Goal: Task Accomplishment & Management: Complete application form

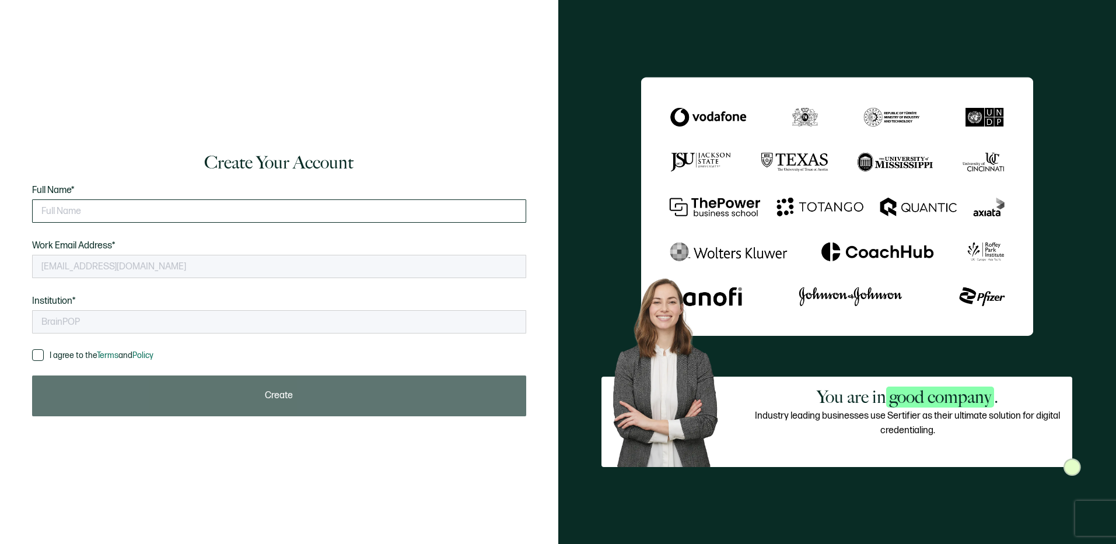
click at [207, 215] on input "text" at bounding box center [279, 211] width 494 height 23
type input "[PERSON_NAME]"
drag, startPoint x: 40, startPoint y: 357, endPoint x: 88, endPoint y: 367, distance: 49.0
click at [40, 357] on span at bounding box center [38, 356] width 12 height 12
click at [44, 350] on input "I agree to the Terms and Policy" at bounding box center [44, 350] width 0 height 0
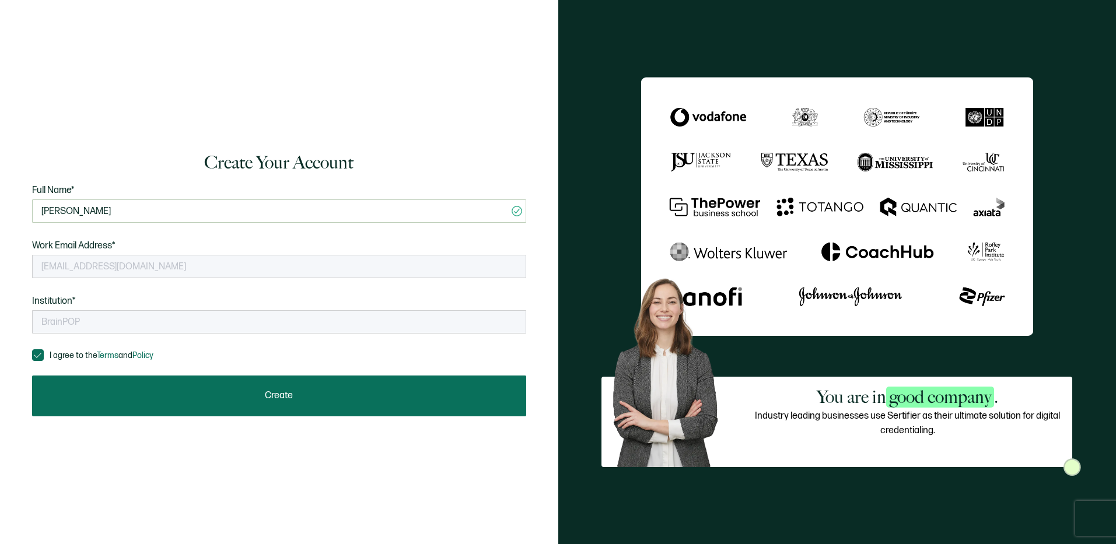
click at [176, 385] on button "Create" at bounding box center [279, 396] width 494 height 41
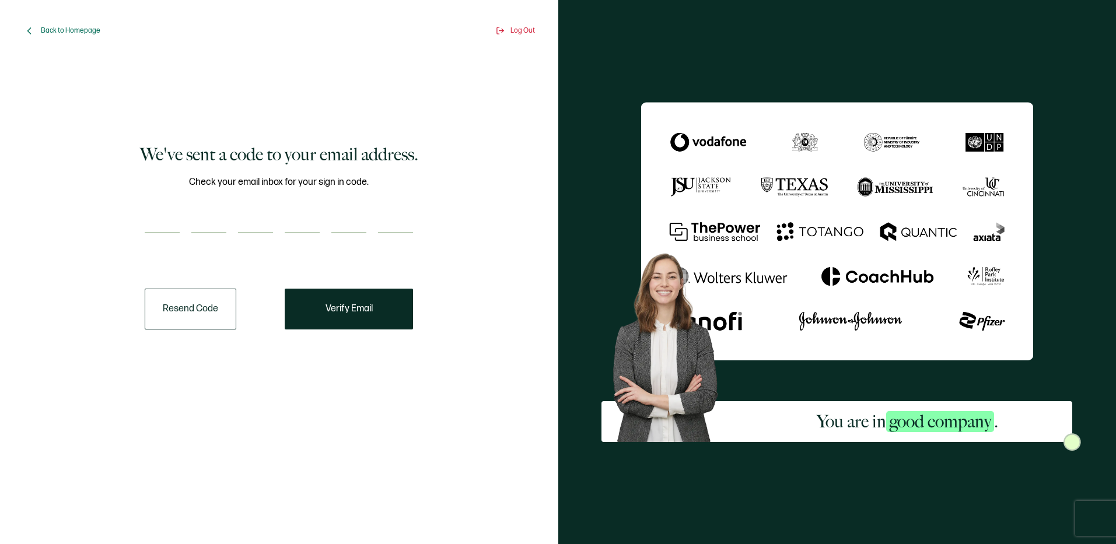
click at [154, 217] on input "number" at bounding box center [162, 221] width 35 height 23
type input "8"
type input "2"
type input "0"
type input "4"
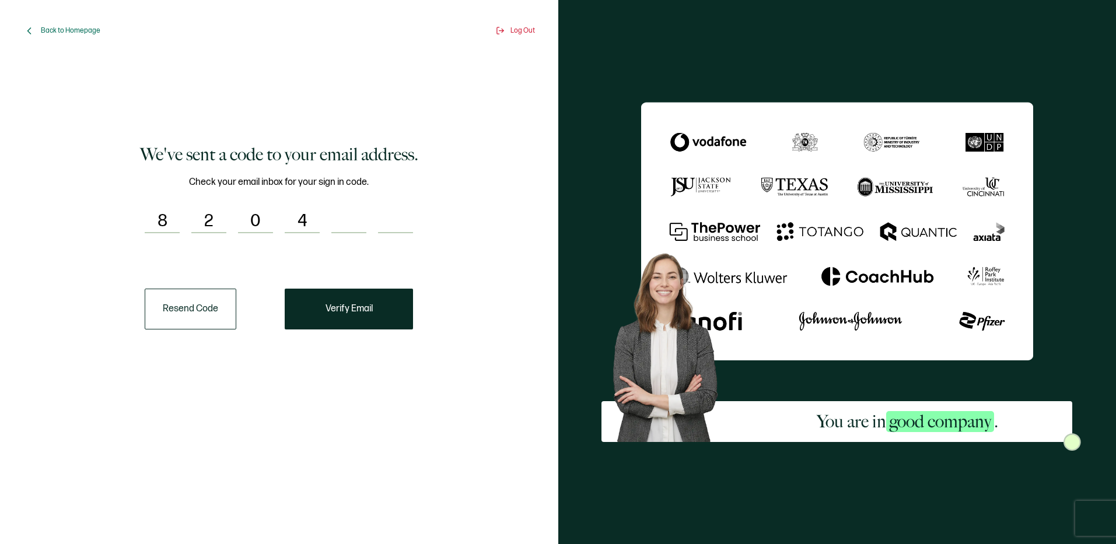
type input "5"
type input "0"
